Goal: Information Seeking & Learning: Understand process/instructions

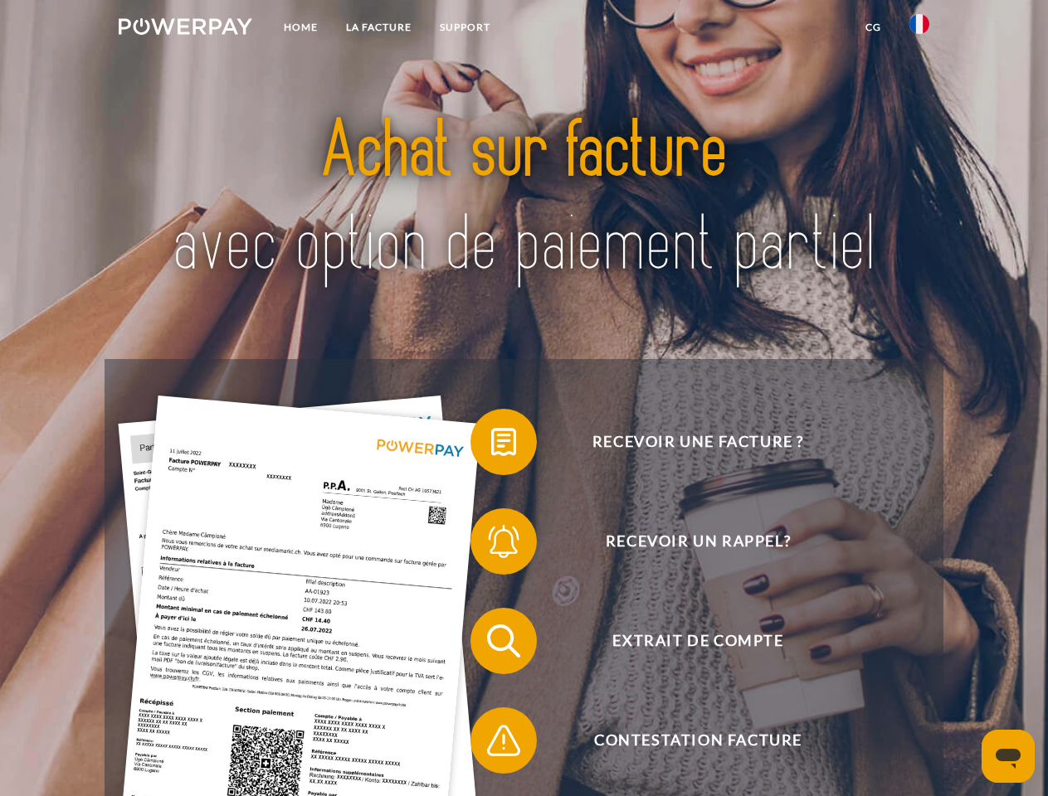
click at [185, 29] on img at bounding box center [186, 26] width 134 height 17
click at [919, 29] on img at bounding box center [919, 24] width 20 height 20
click at [873, 27] on link "CG" at bounding box center [873, 27] width 44 height 30
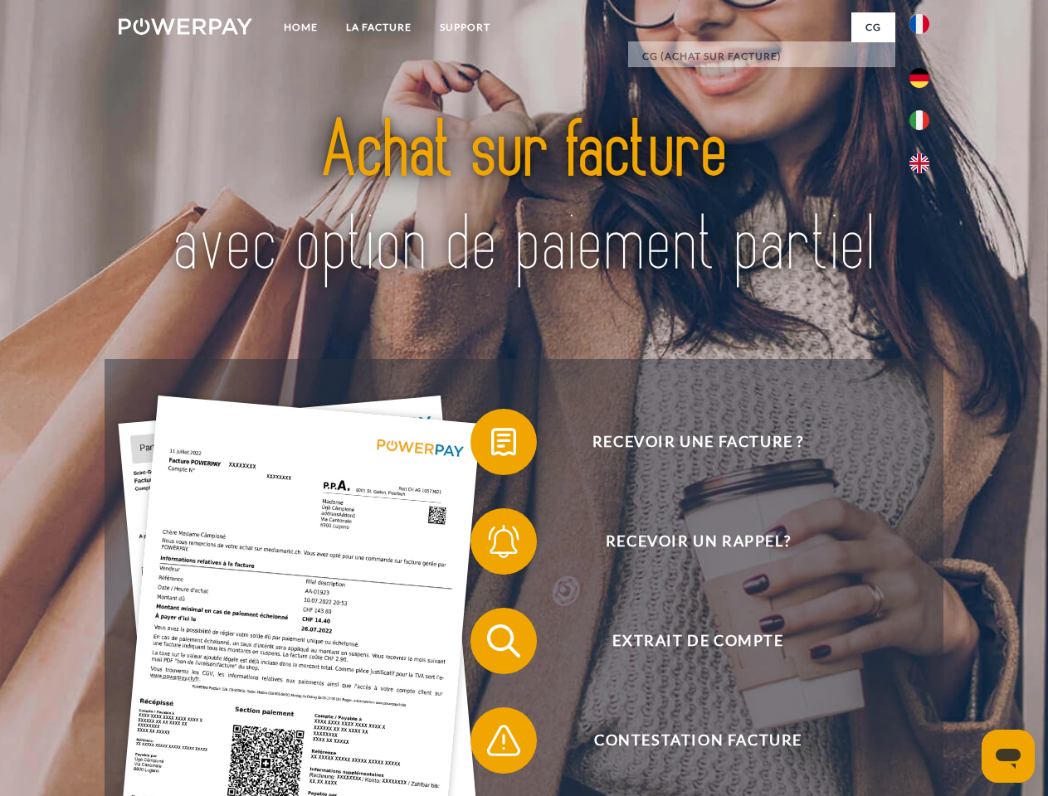
click at [491, 445] on span at bounding box center [478, 442] width 83 height 83
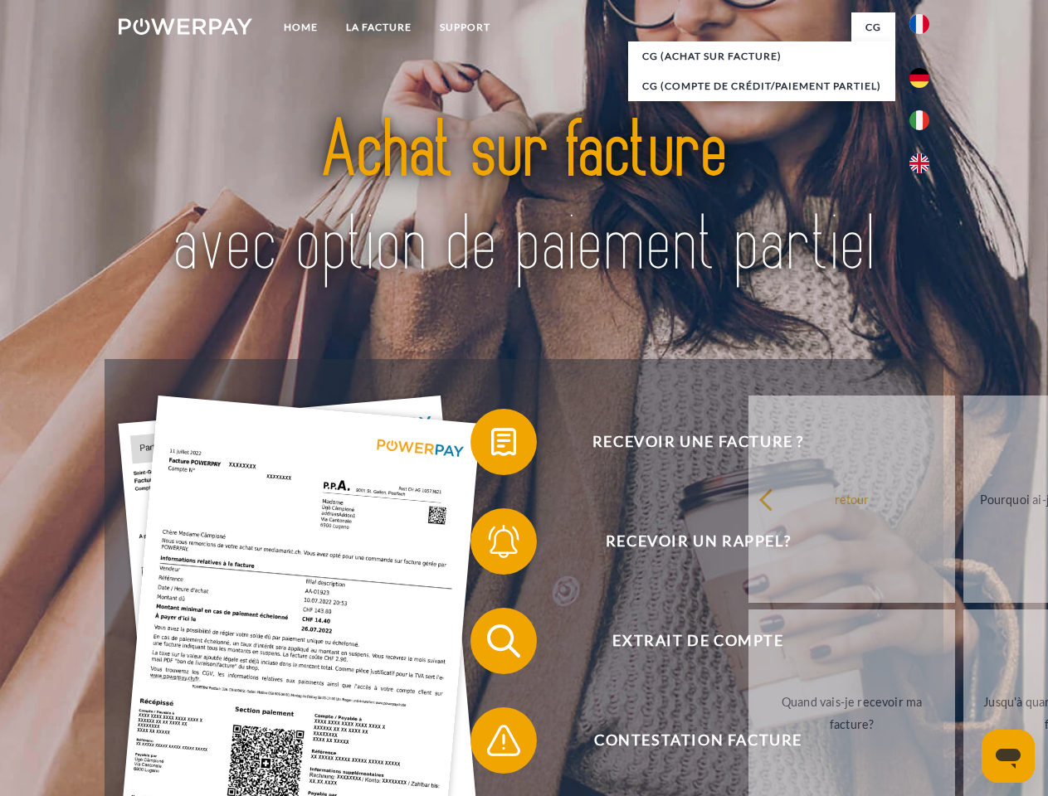
click at [491, 545] on div "Recevoir une facture ? Recevoir un rappel? Extrait de compte retour" at bounding box center [524, 691] width 838 height 664
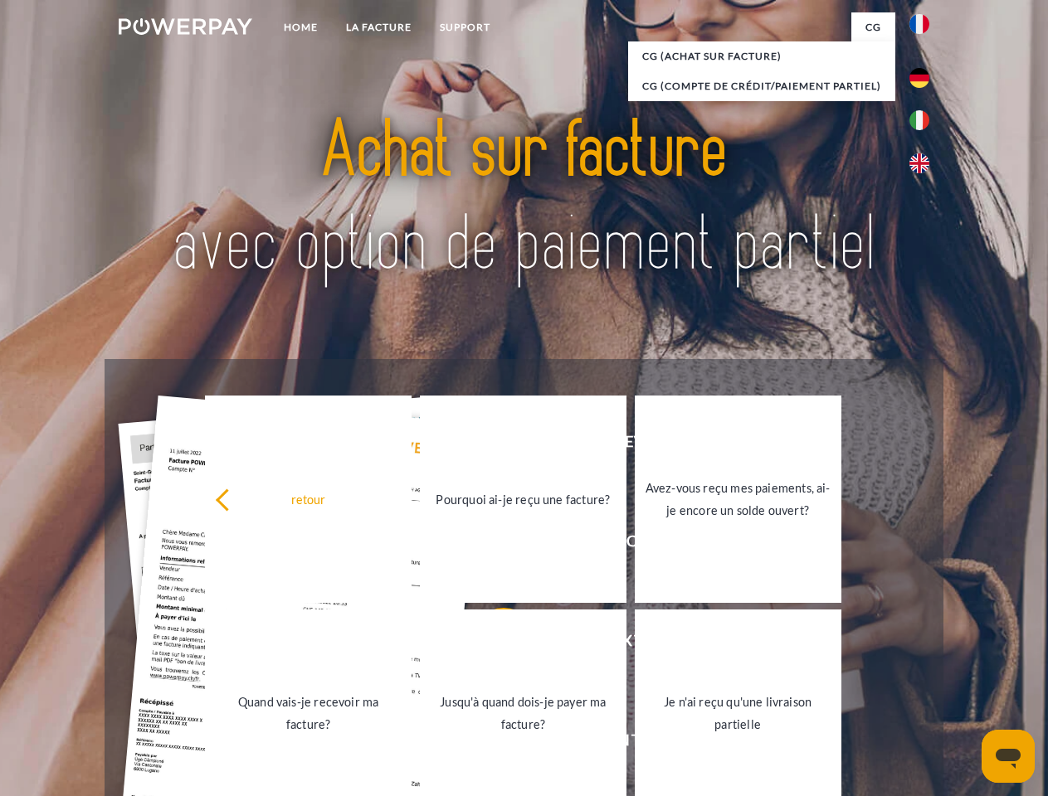
click at [491, 644] on link "Jusqu'à quand dois-je payer ma facture?" at bounding box center [523, 713] width 207 height 207
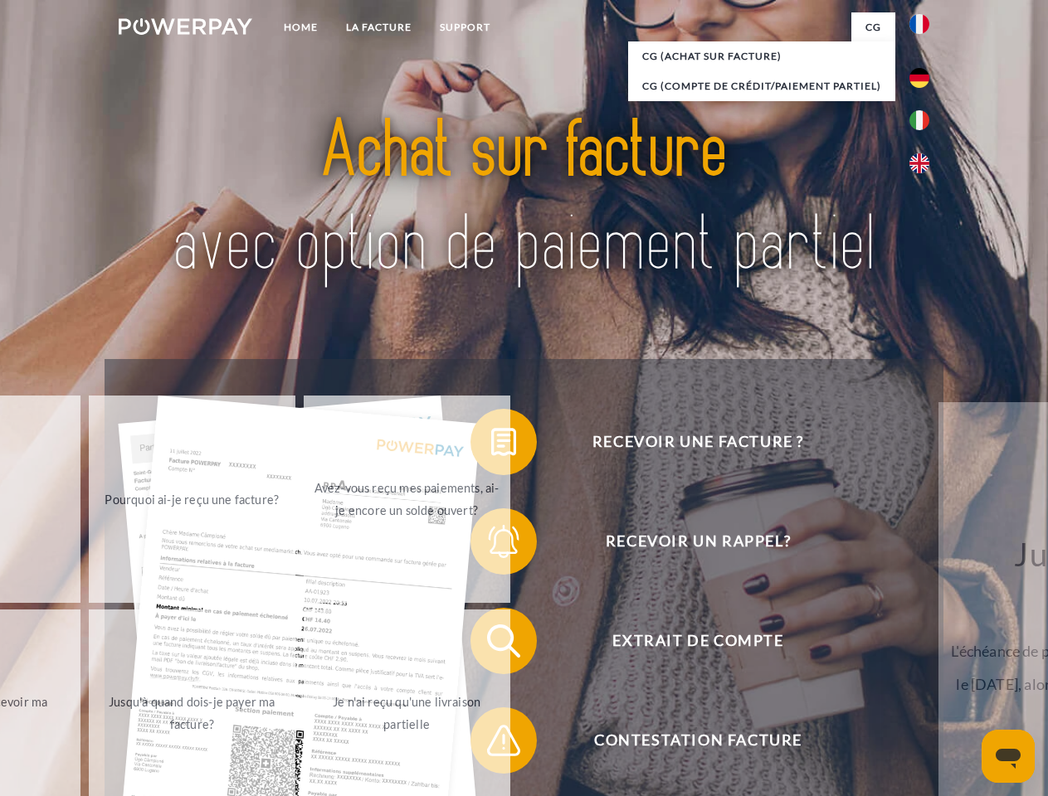
click at [491, 744] on span at bounding box center [478, 740] width 83 height 83
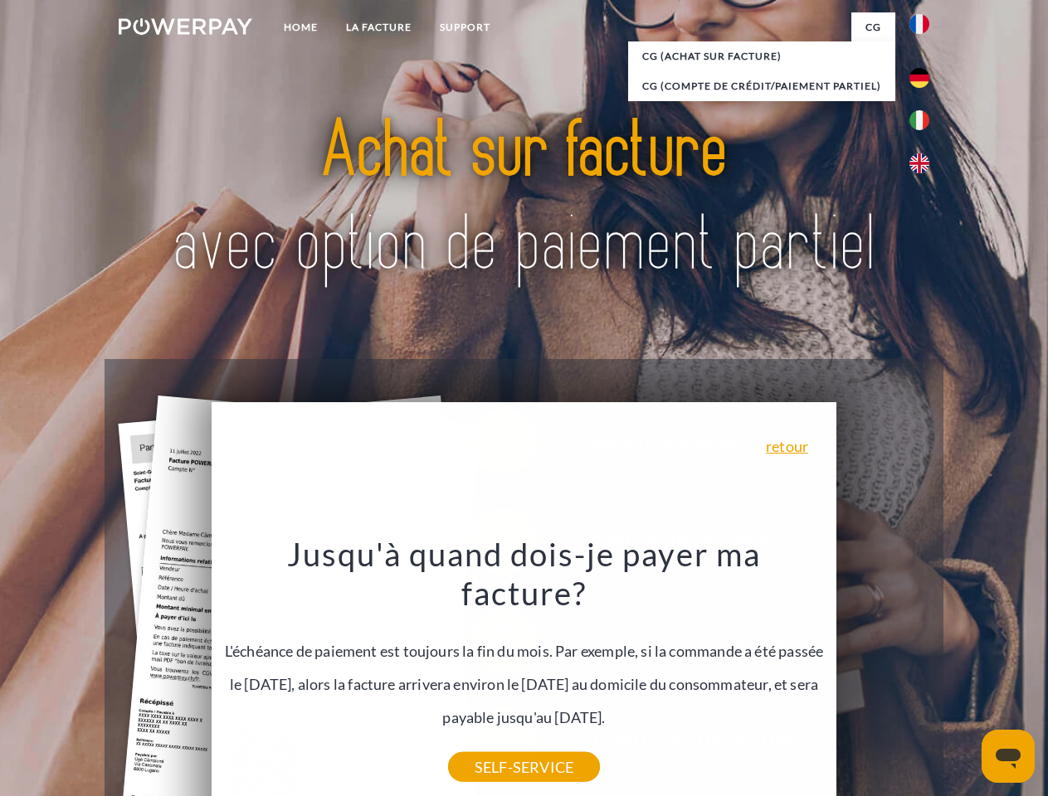
click at [1008, 756] on icon "Ouvrir la fenêtre de messagerie" at bounding box center [1007, 759] width 25 height 20
